Goal: Information Seeking & Learning: Understand process/instructions

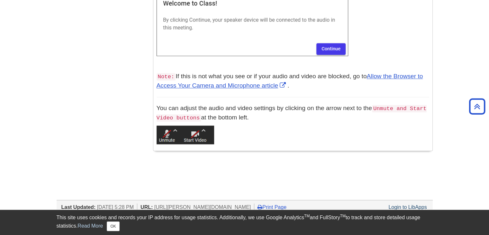
scroll to position [624, 0]
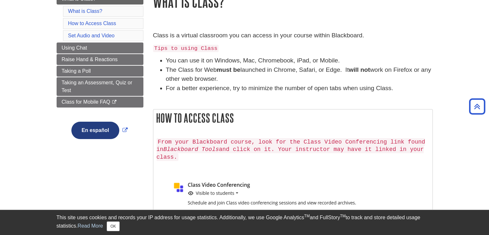
scroll to position [64, 0]
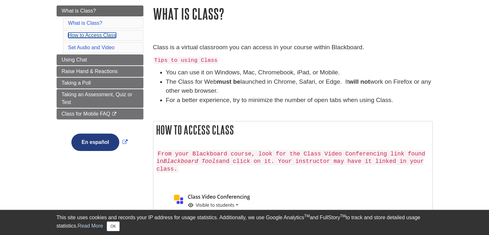
click at [81, 35] on link "How to Access Class" at bounding box center [92, 34] width 48 height 5
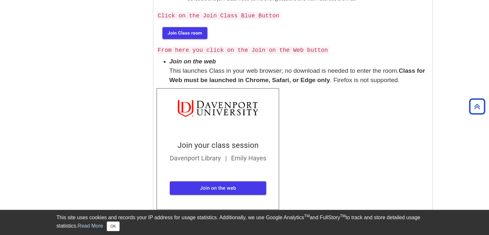
scroll to position [282, 0]
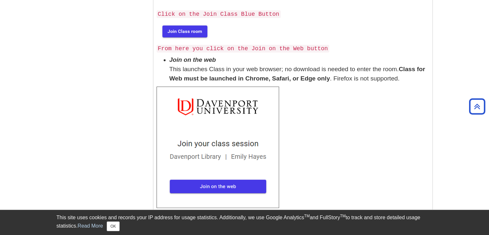
drag, startPoint x: 156, startPoint y: 6, endPoint x: 389, endPoint y: 191, distance: 297.9
click at [389, 191] on div "How to Access Class From your Blackboard course, look for the Class Video Confe…" at bounding box center [293, 59] width 280 height 311
copy div "How to Access Class From your Blackboard course, look for the Class Video Confe…"
